Goal: Transaction & Acquisition: Purchase product/service

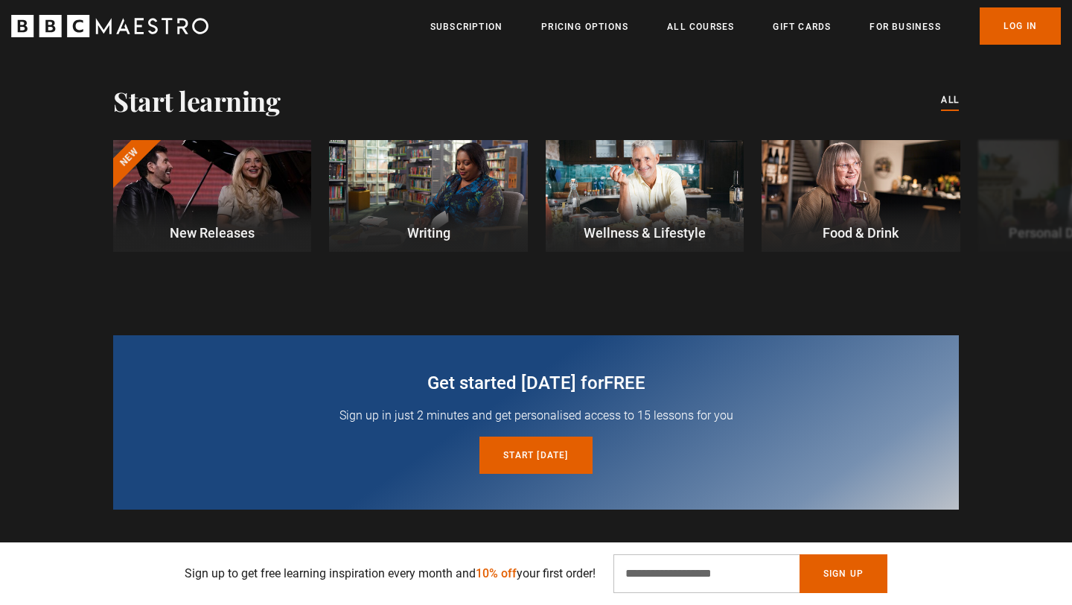
scroll to position [405, 0]
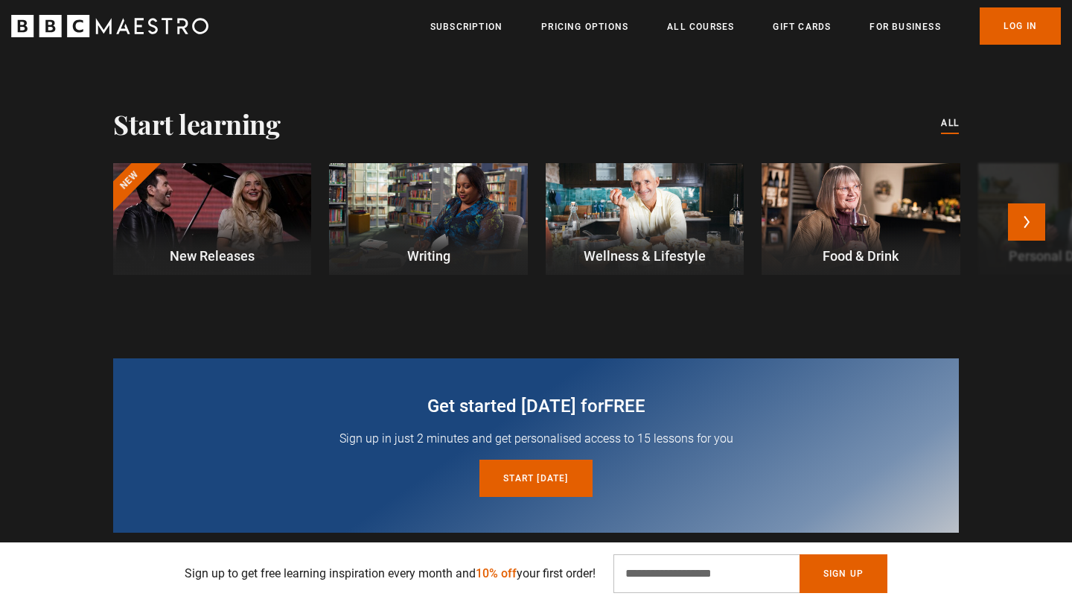
click at [620, 244] on div at bounding box center [645, 219] width 198 height 112
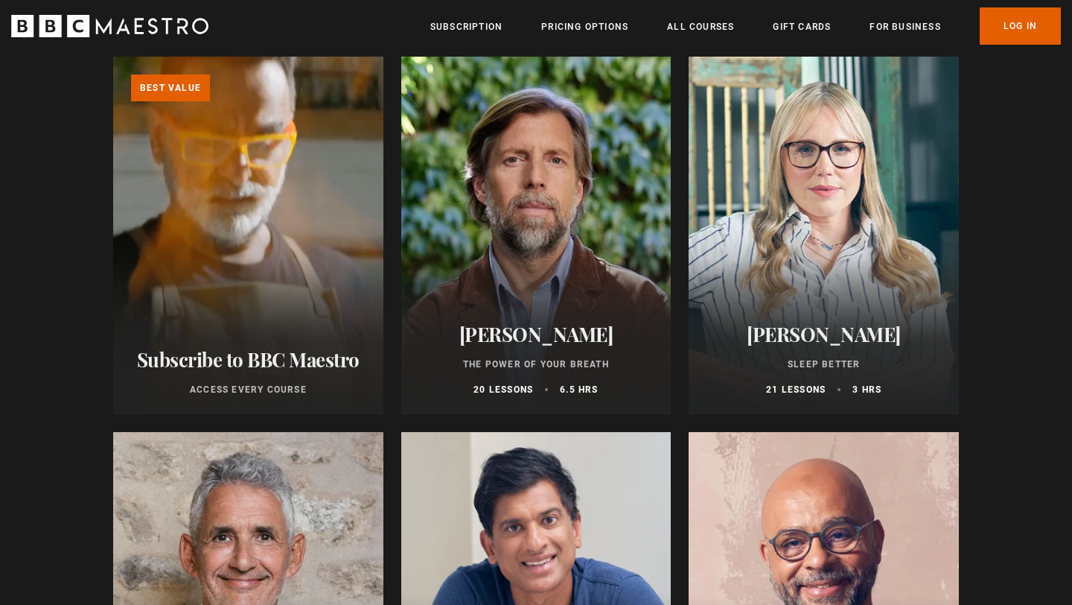
scroll to position [438, 0]
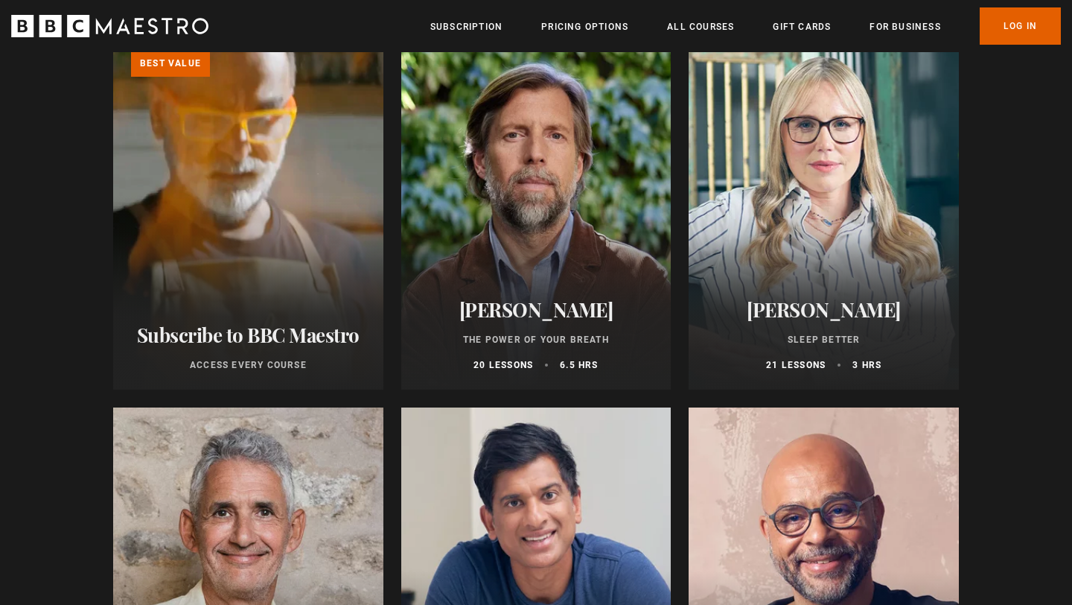
click at [483, 295] on div "James Nestor The Power of Your Breath 20 lessons 6.5 hrs" at bounding box center [536, 334] width 270 height 109
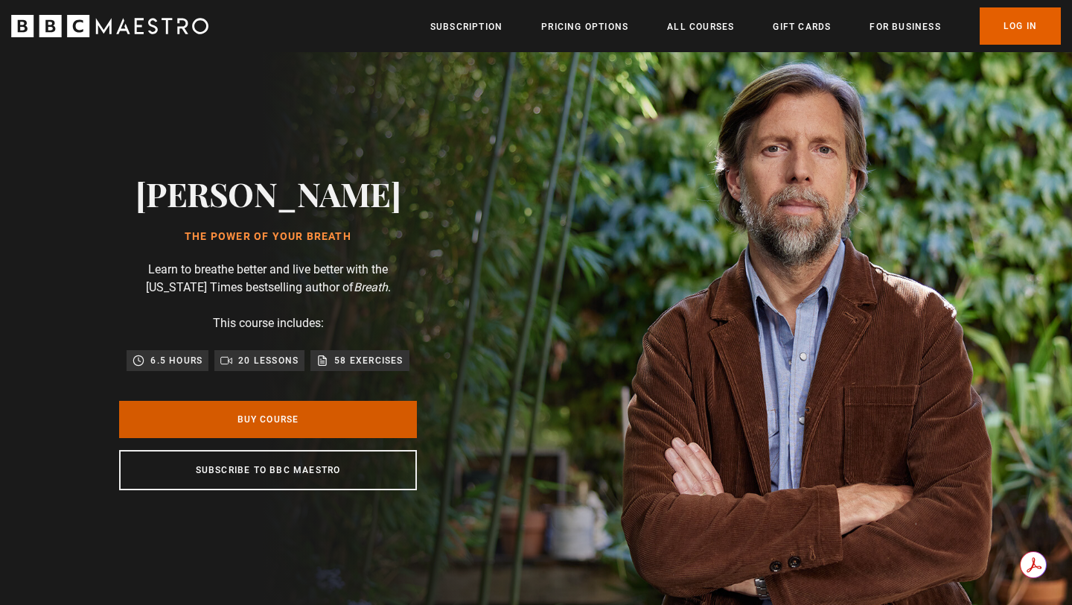
click at [299, 418] on link "Buy Course" at bounding box center [268, 419] width 298 height 37
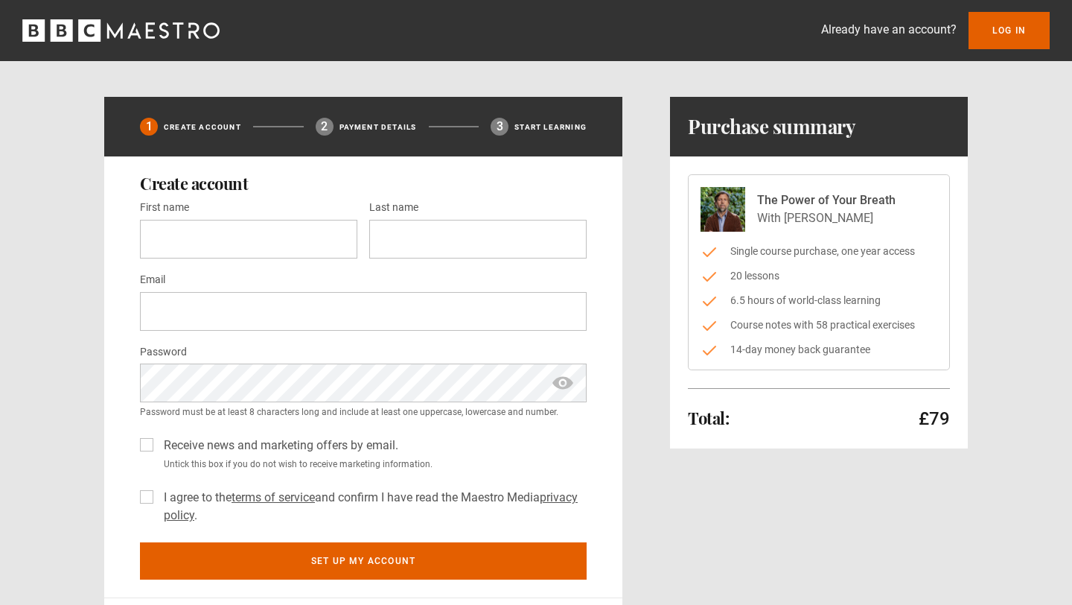
drag, startPoint x: 921, startPoint y: 417, endPoint x: 862, endPoint y: 417, distance: 59.6
click at [862, 417] on div "Total: £79" at bounding box center [819, 419] width 262 height 24
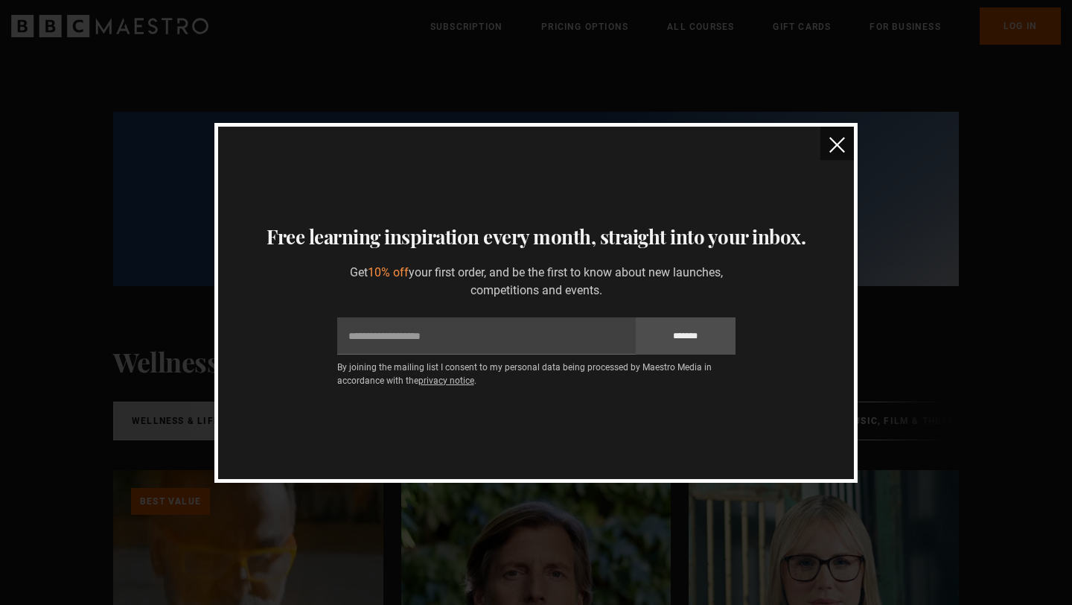
click at [839, 144] on img "close" at bounding box center [838, 145] width 16 height 16
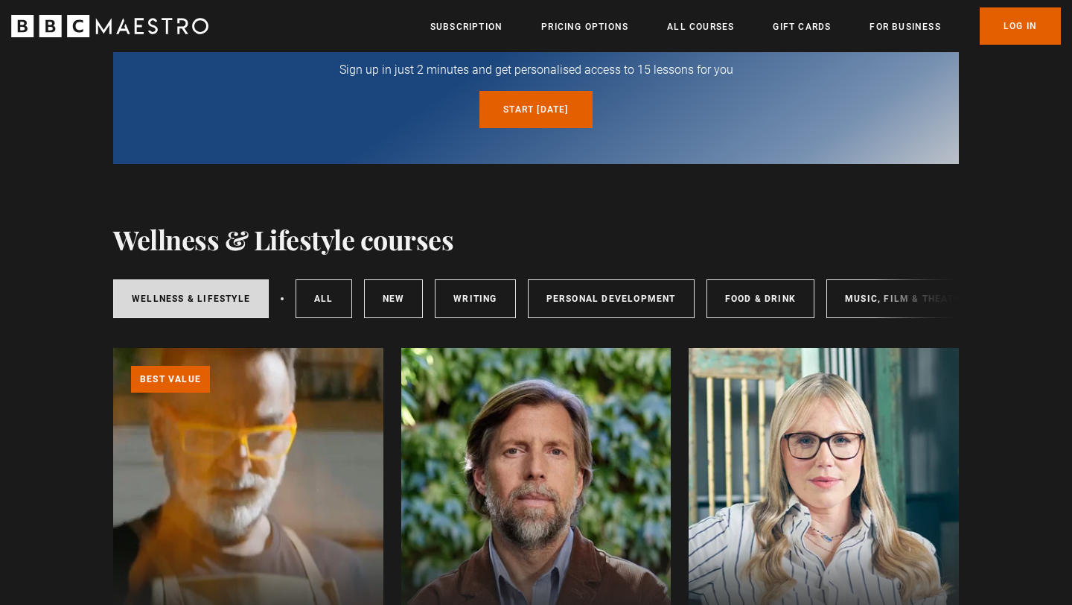
scroll to position [125, 0]
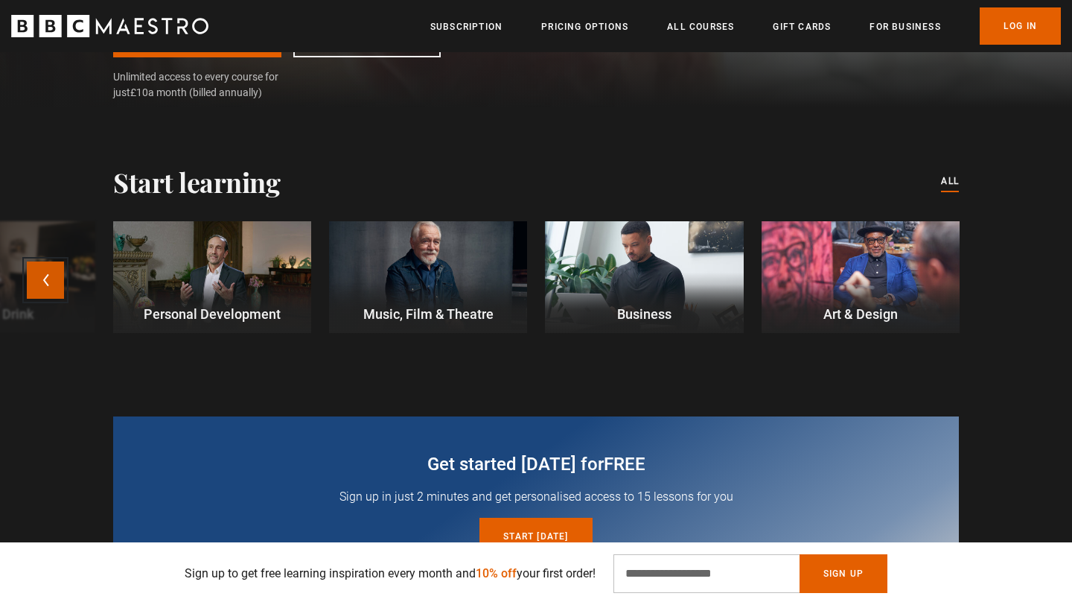
click at [59, 282] on button "Previous" at bounding box center [45, 279] width 37 height 37
